Goal: Task Accomplishment & Management: Manage account settings

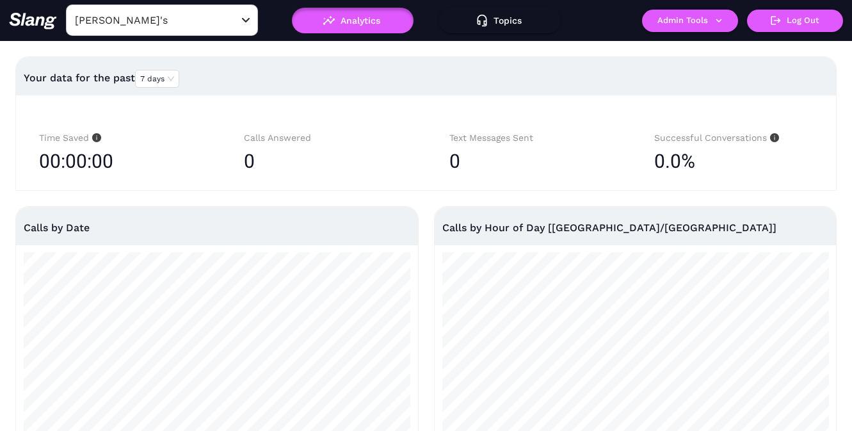
click at [179, 21] on input "[PERSON_NAME]'s" at bounding box center [142, 20] width 141 height 20
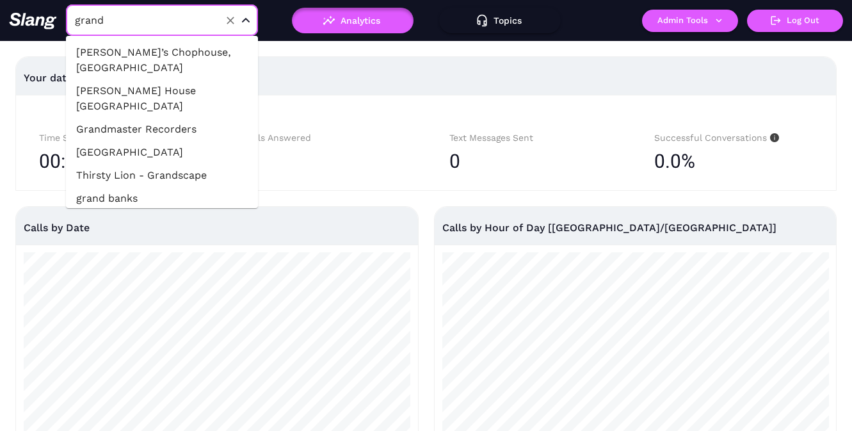
type input "grand r"
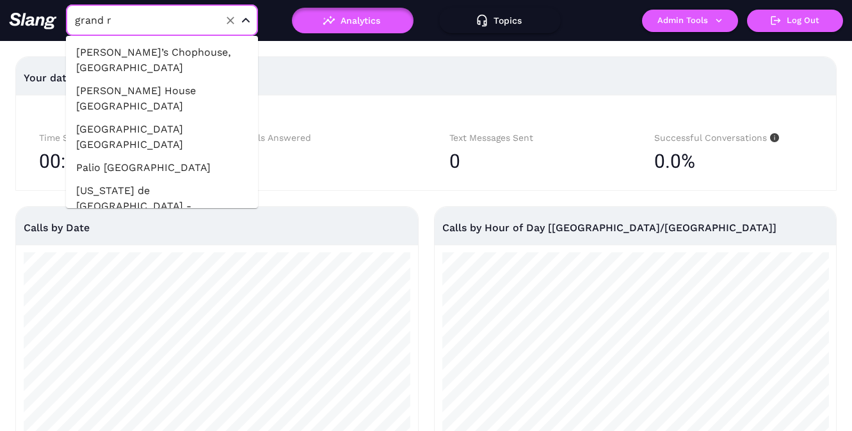
click at [182, 179] on li "[US_STATE] de [GEOGRAPHIC_DATA] - [GEOGRAPHIC_DATA]" at bounding box center [162, 206] width 192 height 54
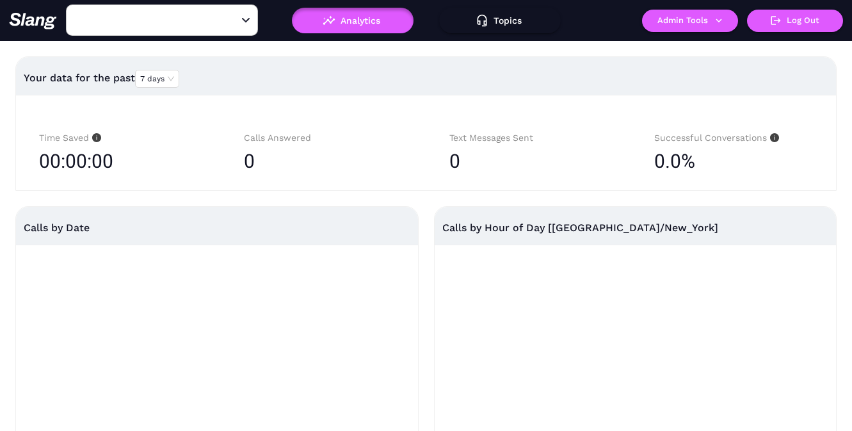
type input "[US_STATE] de [GEOGRAPHIC_DATA] - [GEOGRAPHIC_DATA]"
click at [683, 22] on button "Admin Tools" at bounding box center [690, 21] width 96 height 22
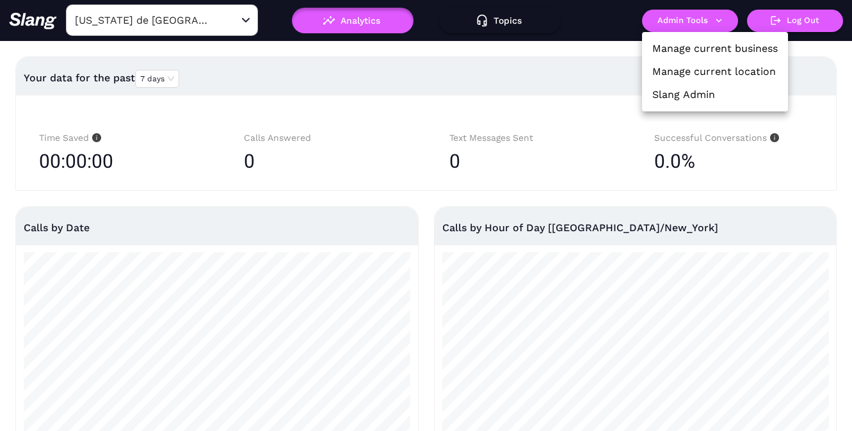
click at [683, 63] on li "Manage current location" at bounding box center [715, 71] width 146 height 23
click at [711, 77] on link "Manage current location" at bounding box center [713, 71] width 123 height 15
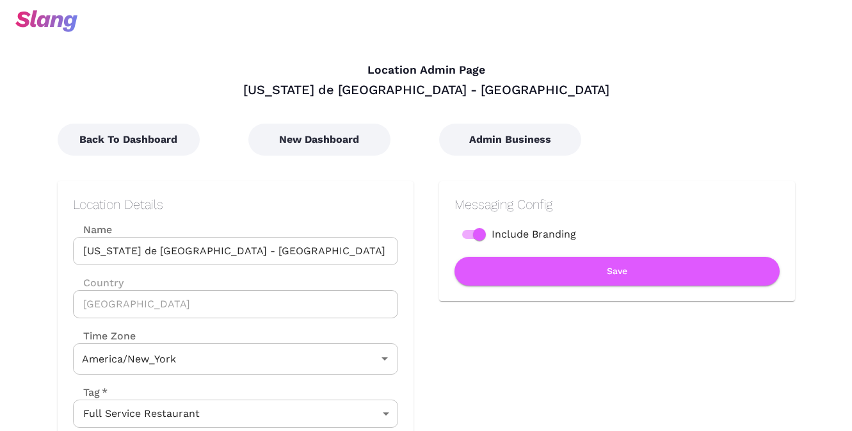
type input "Eastern Time"
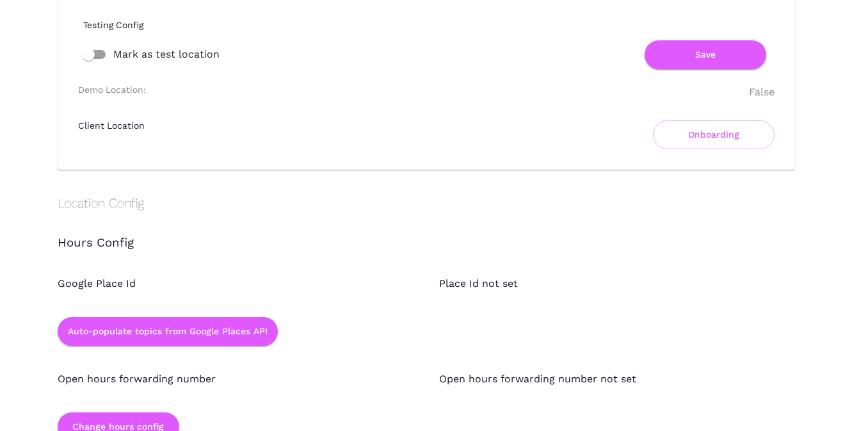
scroll to position [1056, 0]
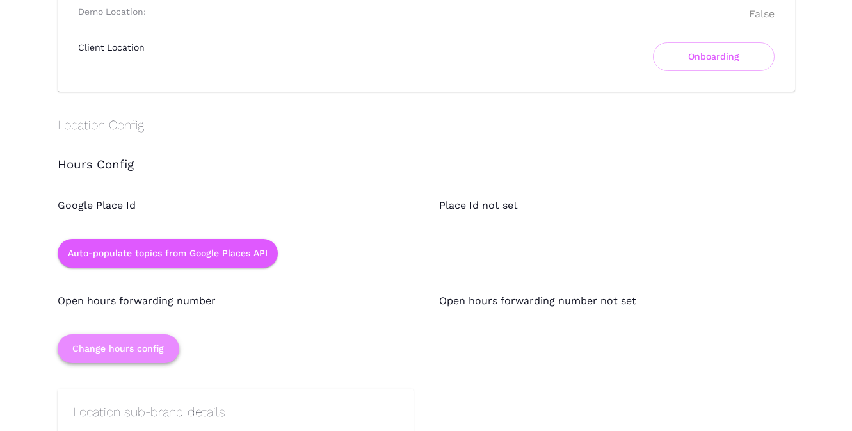
click at [101, 351] on button "Change hours config" at bounding box center [119, 348] width 122 height 29
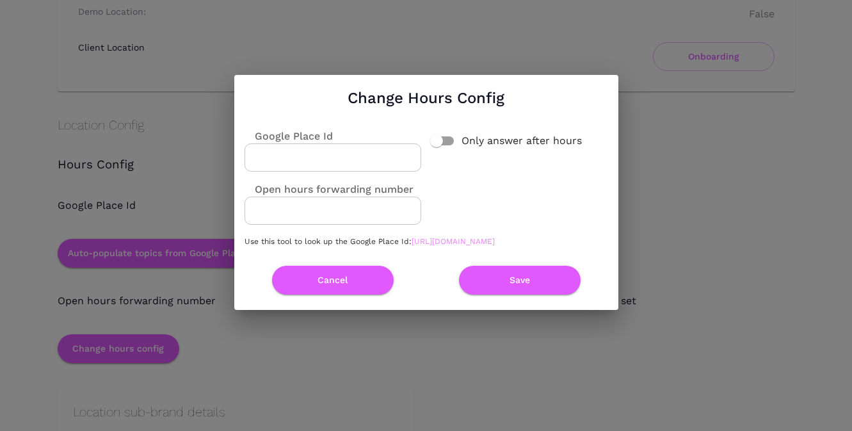
click at [411, 246] on link "[URL][DOMAIN_NAME]" at bounding box center [452, 241] width 83 height 9
click at [353, 153] on input "Google Place Id" at bounding box center [332, 157] width 177 height 28
paste input "ChIJj4l0RwtNGIgRjGV5CgmaHII"
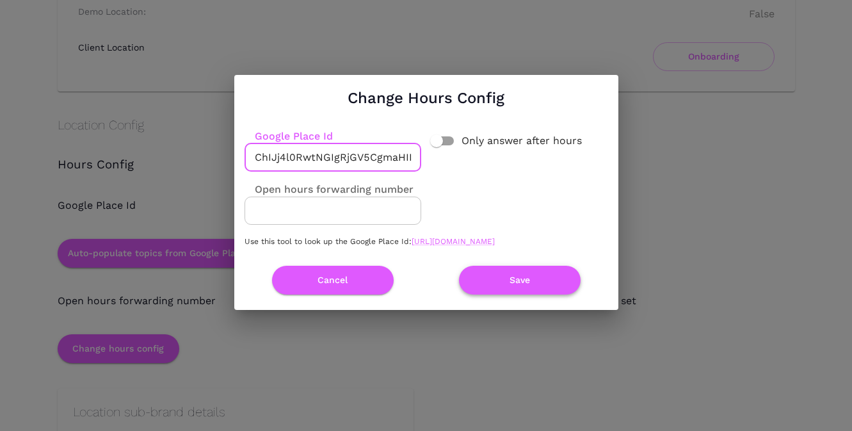
type input "ChIJj4l0RwtNGIgRjGV5CgmaHII"
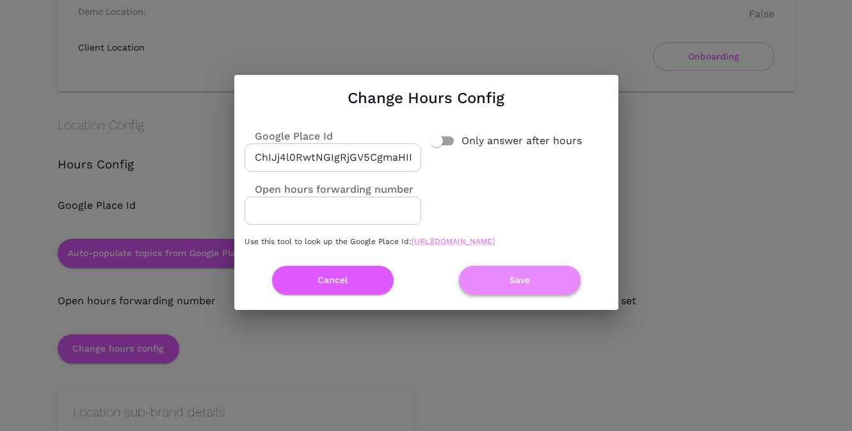
click at [520, 282] on button "Save" at bounding box center [520, 280] width 122 height 29
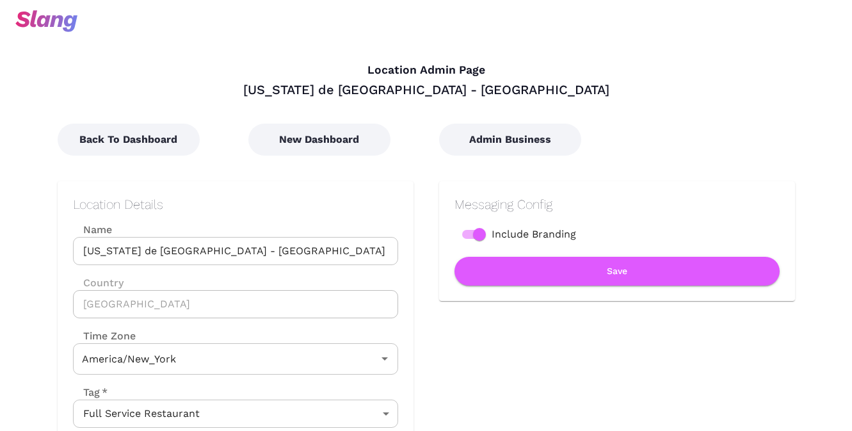
type input "Eastern Time"
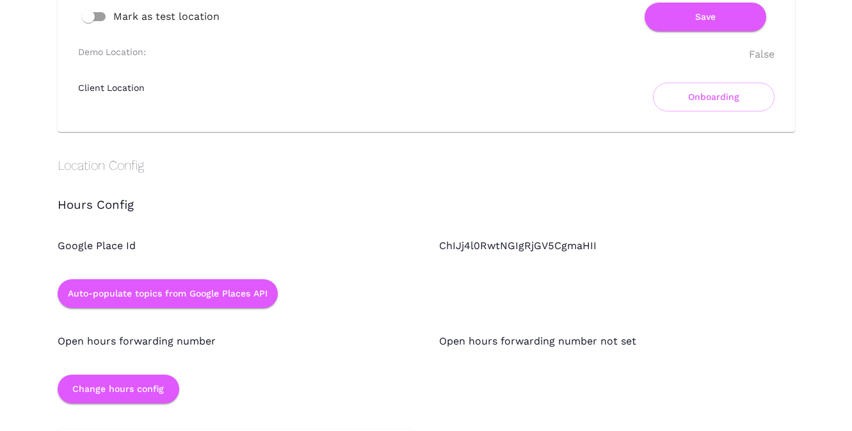
scroll to position [1039, 0]
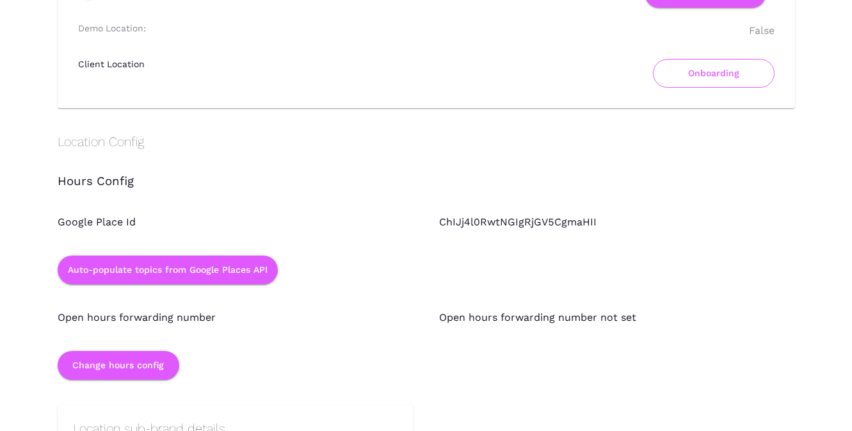
click at [724, 71] on button "Onboarding" at bounding box center [714, 73] width 122 height 29
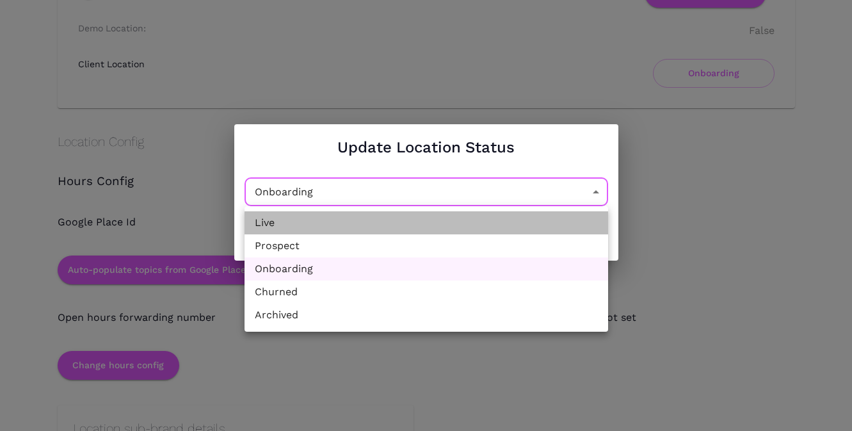
click at [383, 225] on li "Live" at bounding box center [425, 222] width 363 height 23
type input "Active"
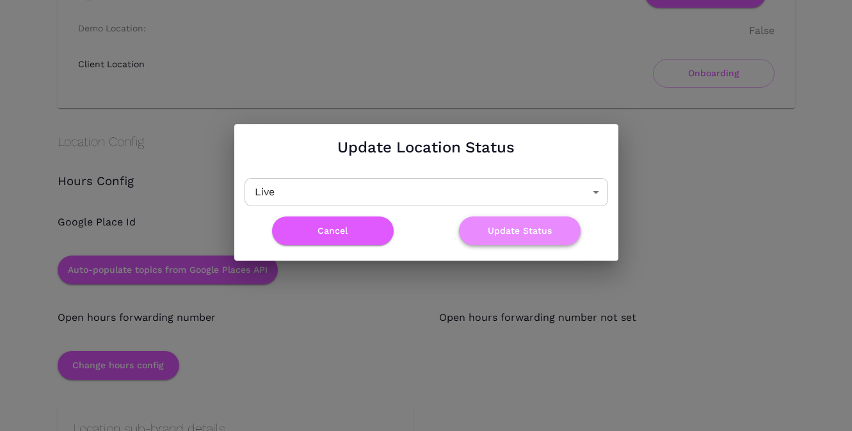
click at [498, 229] on button "Update Status" at bounding box center [520, 230] width 122 height 29
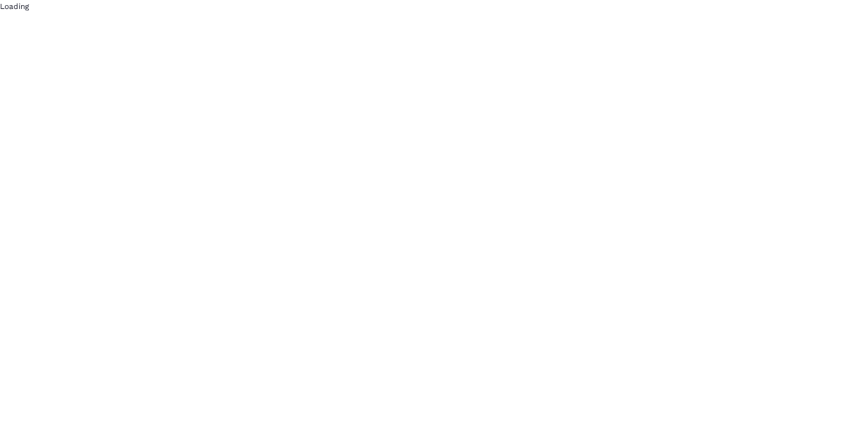
scroll to position [0, 0]
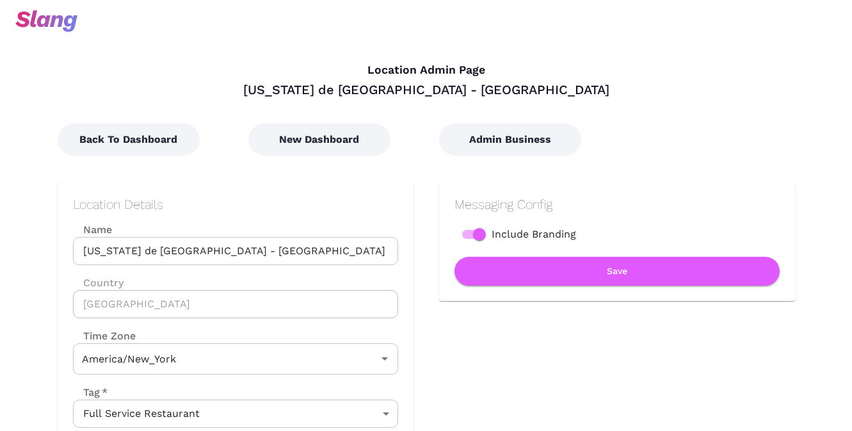
type input "Eastern Time"
